Goal: Share content: Share content

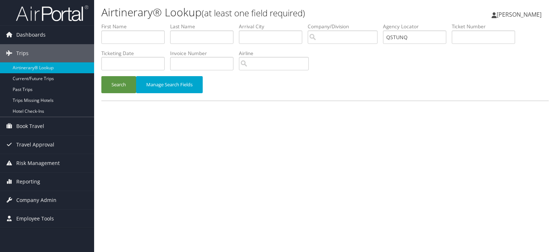
type input "QSTUNQ"
click at [103, 94] on div "Search Manage Search Fields" at bounding box center [325, 88] width 458 height 24
click at [115, 85] on button "Search" at bounding box center [118, 84] width 35 height 17
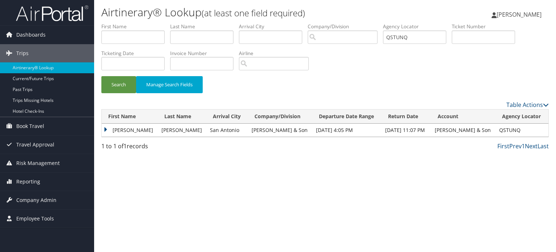
click at [488, 129] on td "CH Guenther & Son" at bounding box center [463, 129] width 64 height 13
click at [109, 130] on td "Thomas" at bounding box center [130, 129] width 56 height 13
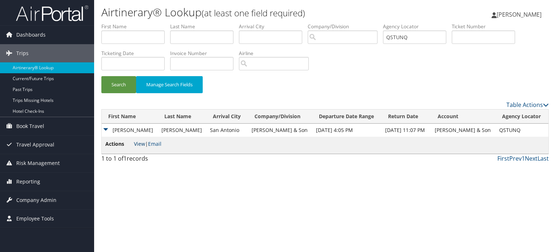
click at [140, 145] on link "View" at bounding box center [139, 143] width 11 height 7
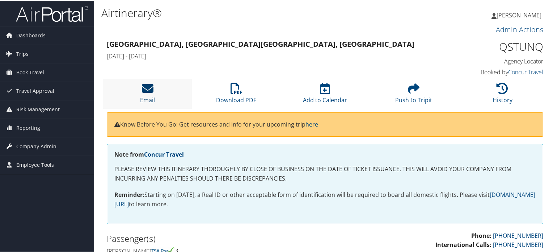
click at [147, 93] on icon at bounding box center [148, 88] width 12 height 12
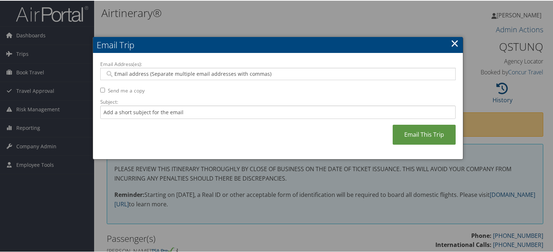
click at [218, 74] on input "Email Address(es):" at bounding box center [278, 73] width 346 height 7
paste input "[EMAIL_ADDRESS][DOMAIN_NAME]"
type input "[EMAIL_ADDRESS][DOMAIN_NAME]"
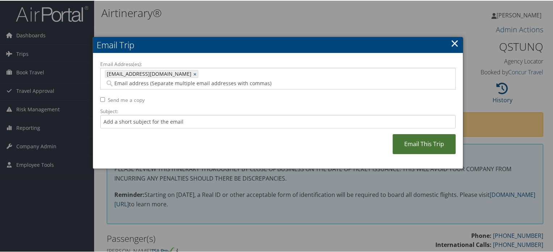
click at [440, 135] on link "Email This Trip" at bounding box center [424, 143] width 63 height 20
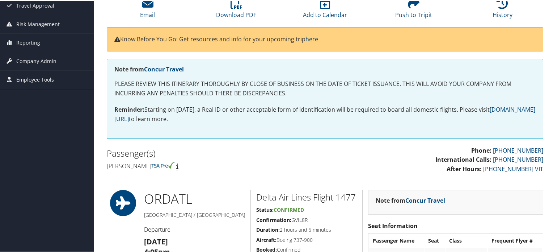
scroll to position [19, 0]
